Goal: Find specific page/section: Find specific page/section

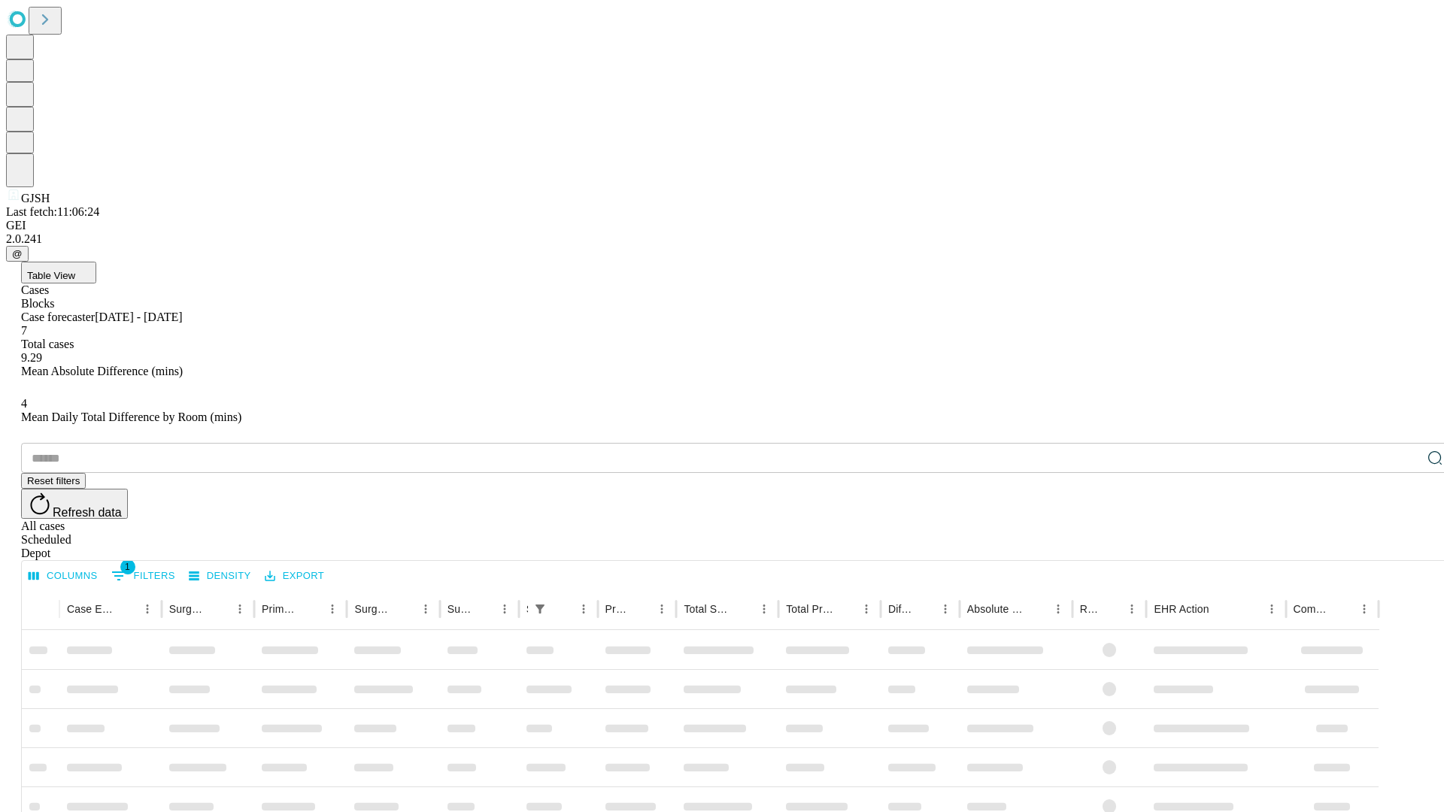
click at [1405, 547] on div "Depot" at bounding box center [737, 554] width 1432 height 14
